Goal: Task Accomplishment & Management: Use online tool/utility

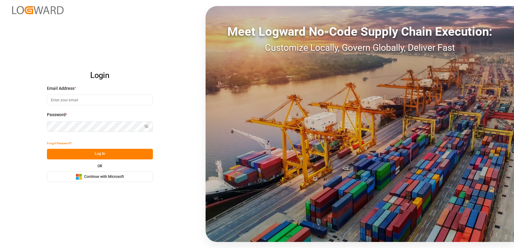
type input "nikolaus.sievers@lamotte-food.de"
click at [97, 177] on span "Continue with Microsoft" at bounding box center [104, 176] width 40 height 5
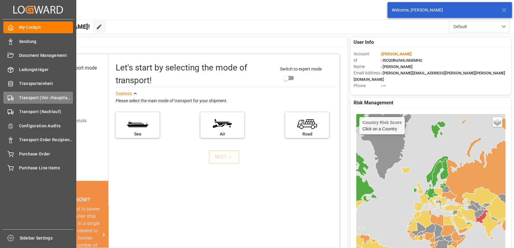
click at [30, 103] on div "Transport (Vor-/Hauptlauf) Transport (Vor-/Hauptlauf)" at bounding box center [38, 98] width 70 height 12
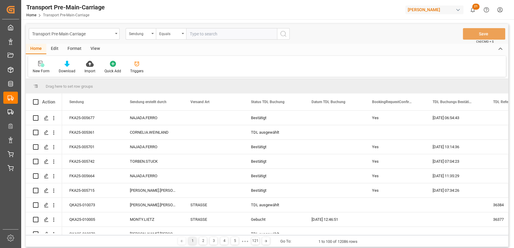
click at [74, 49] on div "Format" at bounding box center [74, 49] width 23 height 10
click at [38, 64] on div at bounding box center [42, 64] width 18 height 6
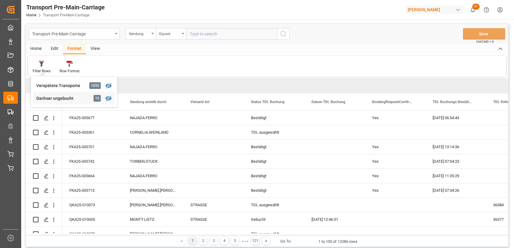
click at [56, 98] on div "Transport Pre-Main-Carriage Sendung Equals Save Ctrl/CMD + S Home Edit Format V…" at bounding box center [267, 136] width 483 height 224
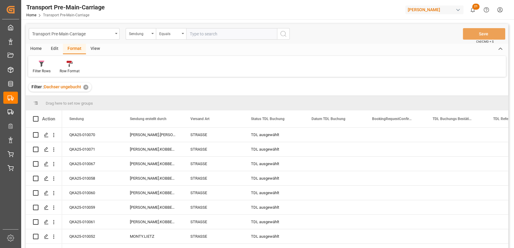
click at [97, 52] on div "View" at bounding box center [95, 49] width 18 height 10
click at [67, 67] on icon at bounding box center [69, 64] width 6 height 6
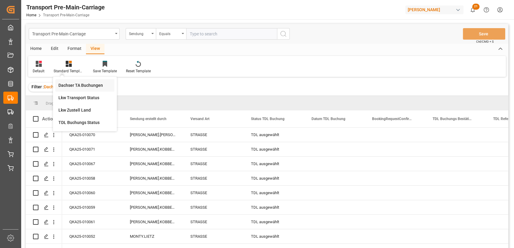
click at [74, 83] on div "Dachser TA Buchungen" at bounding box center [84, 85] width 53 height 6
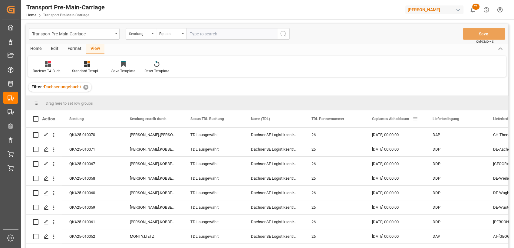
click at [394, 121] on span "Geplantes Abholdatum" at bounding box center [390, 119] width 37 height 4
click at [35, 48] on div "Home" at bounding box center [36, 49] width 21 height 10
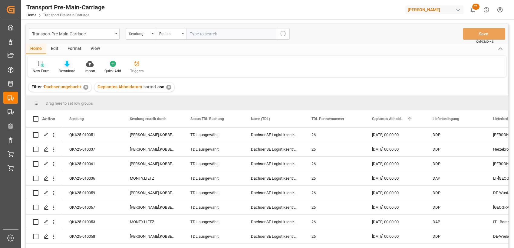
click at [65, 65] on icon at bounding box center [67, 64] width 5 height 6
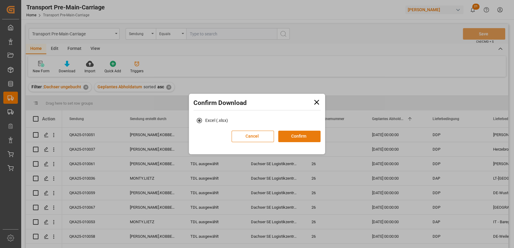
click at [308, 137] on button "Confirm" at bounding box center [299, 137] width 42 height 12
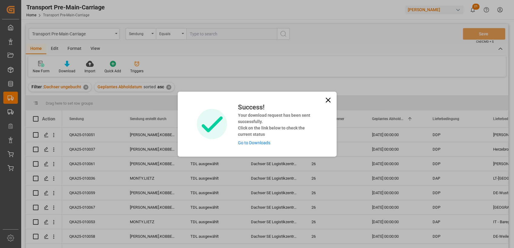
click at [325, 98] on icon at bounding box center [328, 100] width 8 height 8
